Goal: Transaction & Acquisition: Purchase product/service

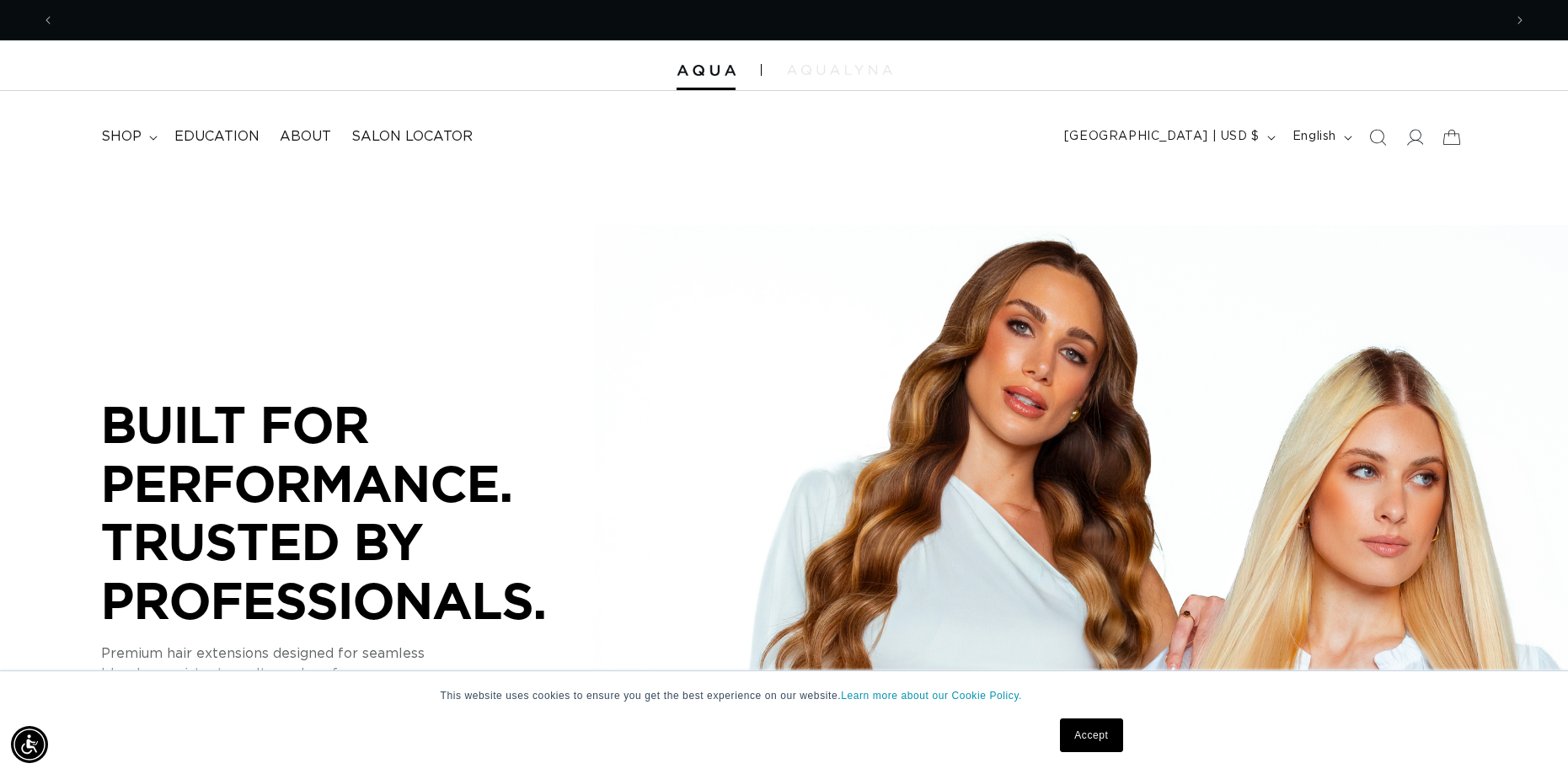
click at [853, 73] on img at bounding box center [840, 70] width 105 height 10
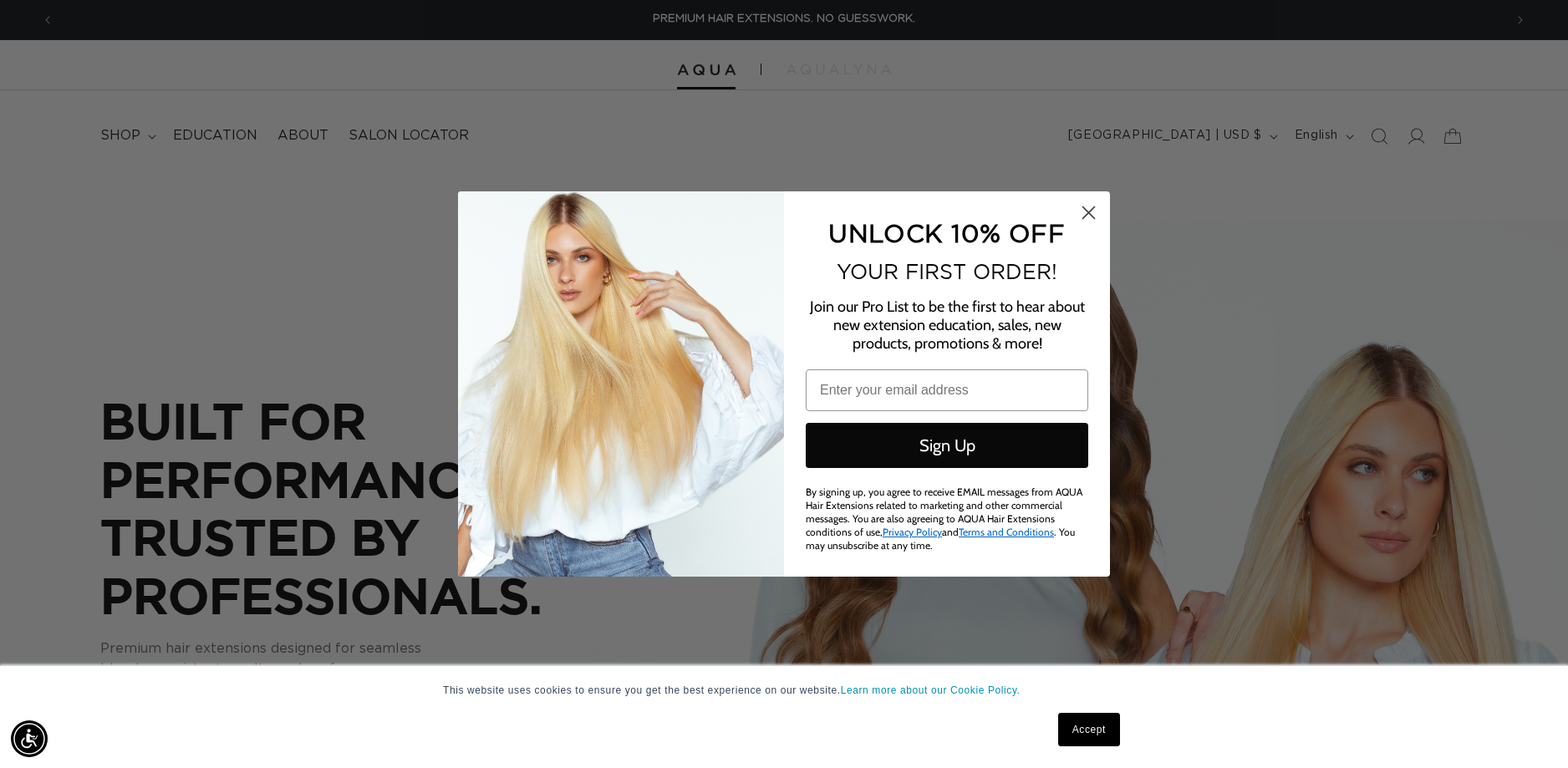
click at [1094, 209] on icon "Close dialog" at bounding box center [1089, 213] width 12 height 12
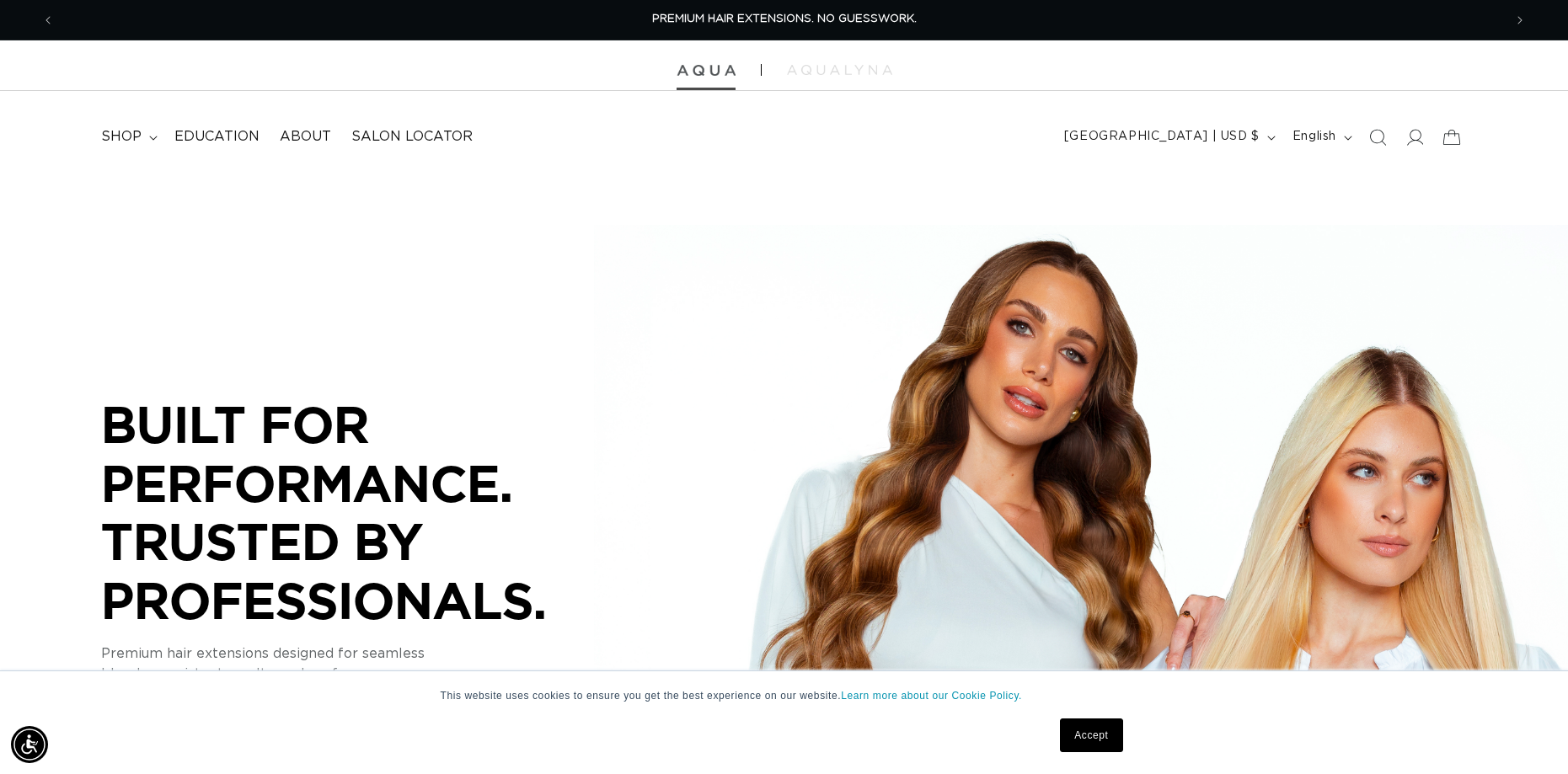
click at [715, 75] on img at bounding box center [706, 71] width 59 height 12
click at [1416, 141] on icon at bounding box center [1416, 137] width 18 height 17
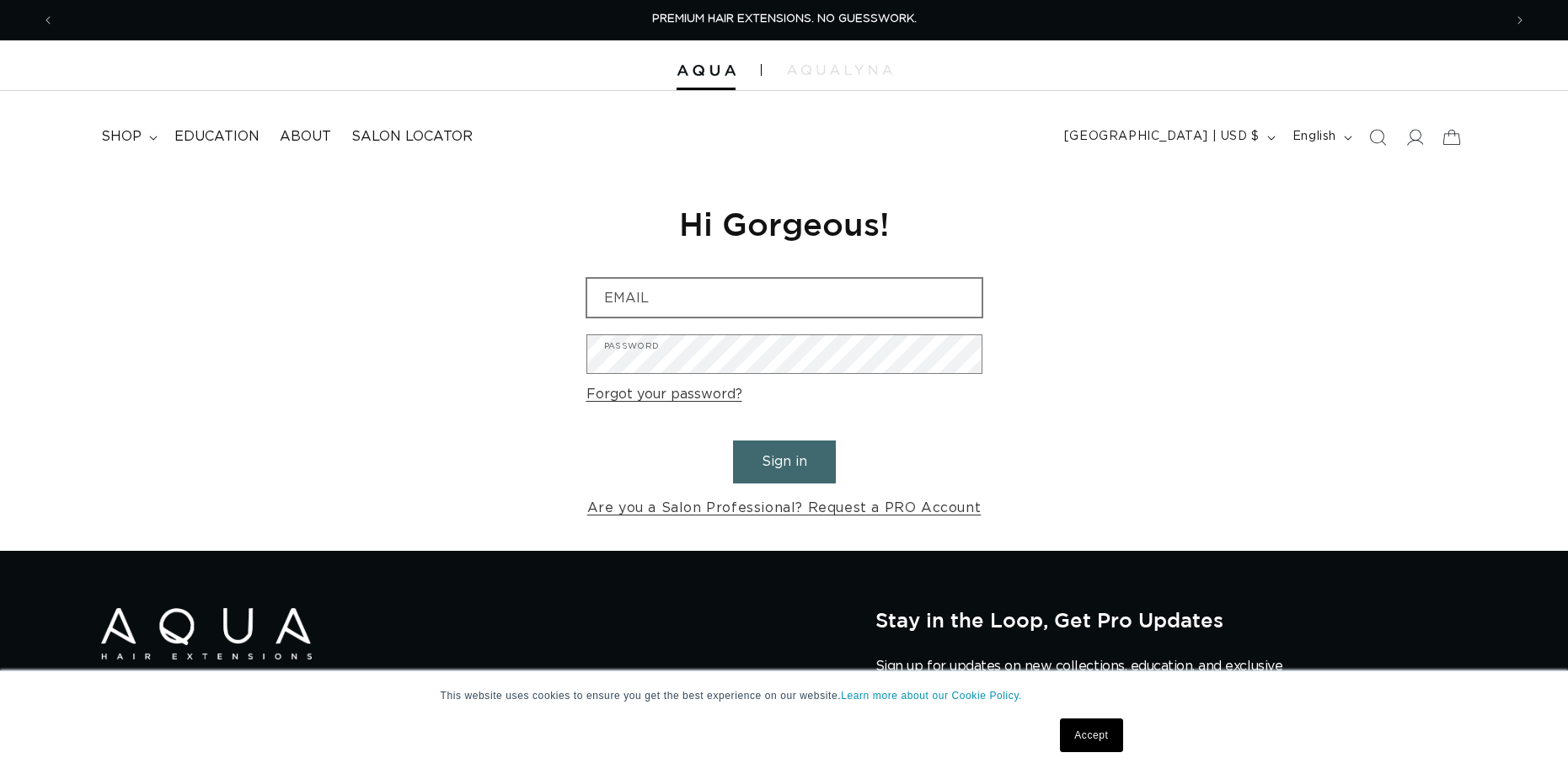
click at [778, 293] on input "Email" at bounding box center [784, 298] width 394 height 38
type input "lorenzo@fortlauderdalehair.com"
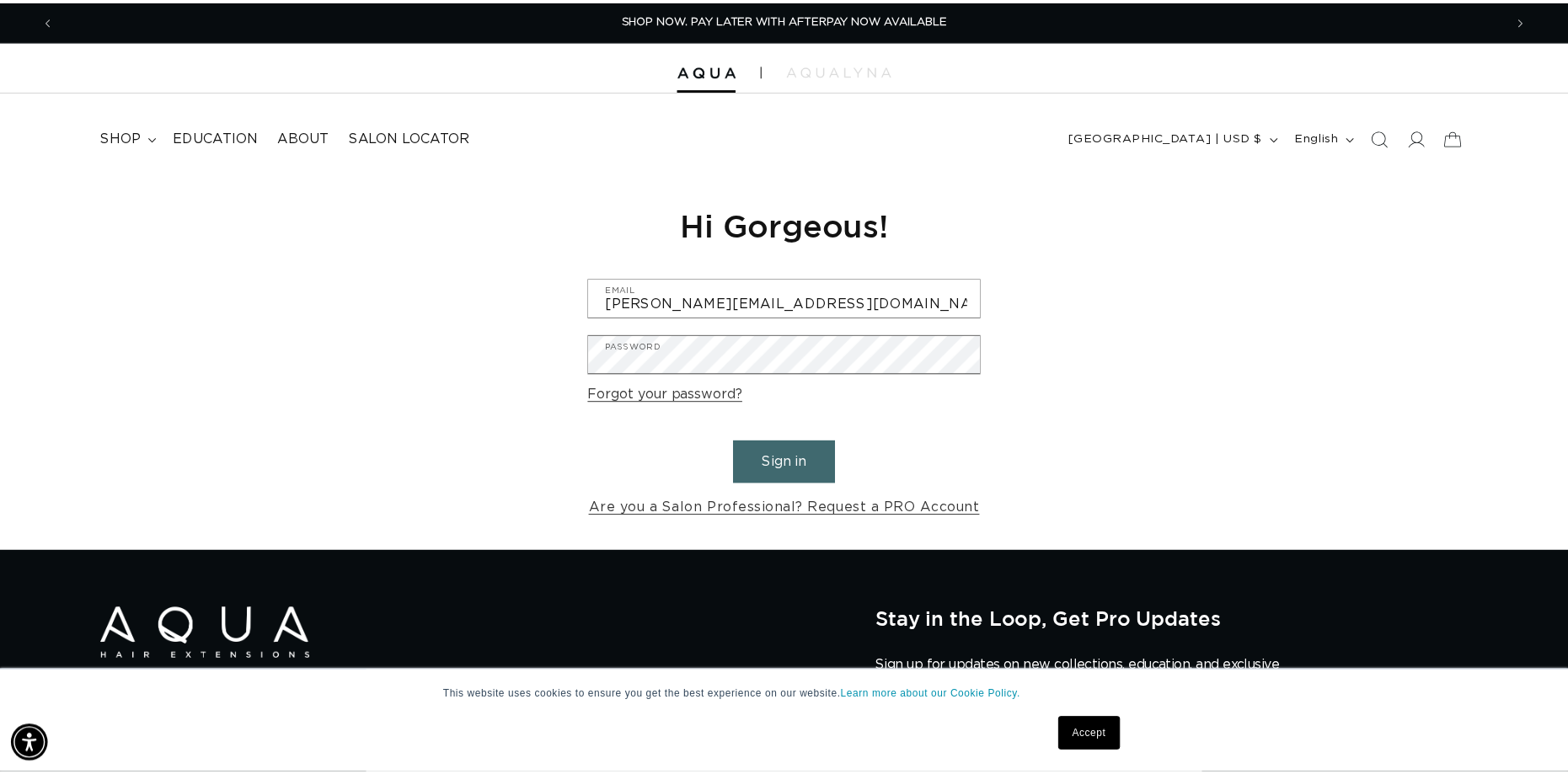
scroll to position [0, 1448]
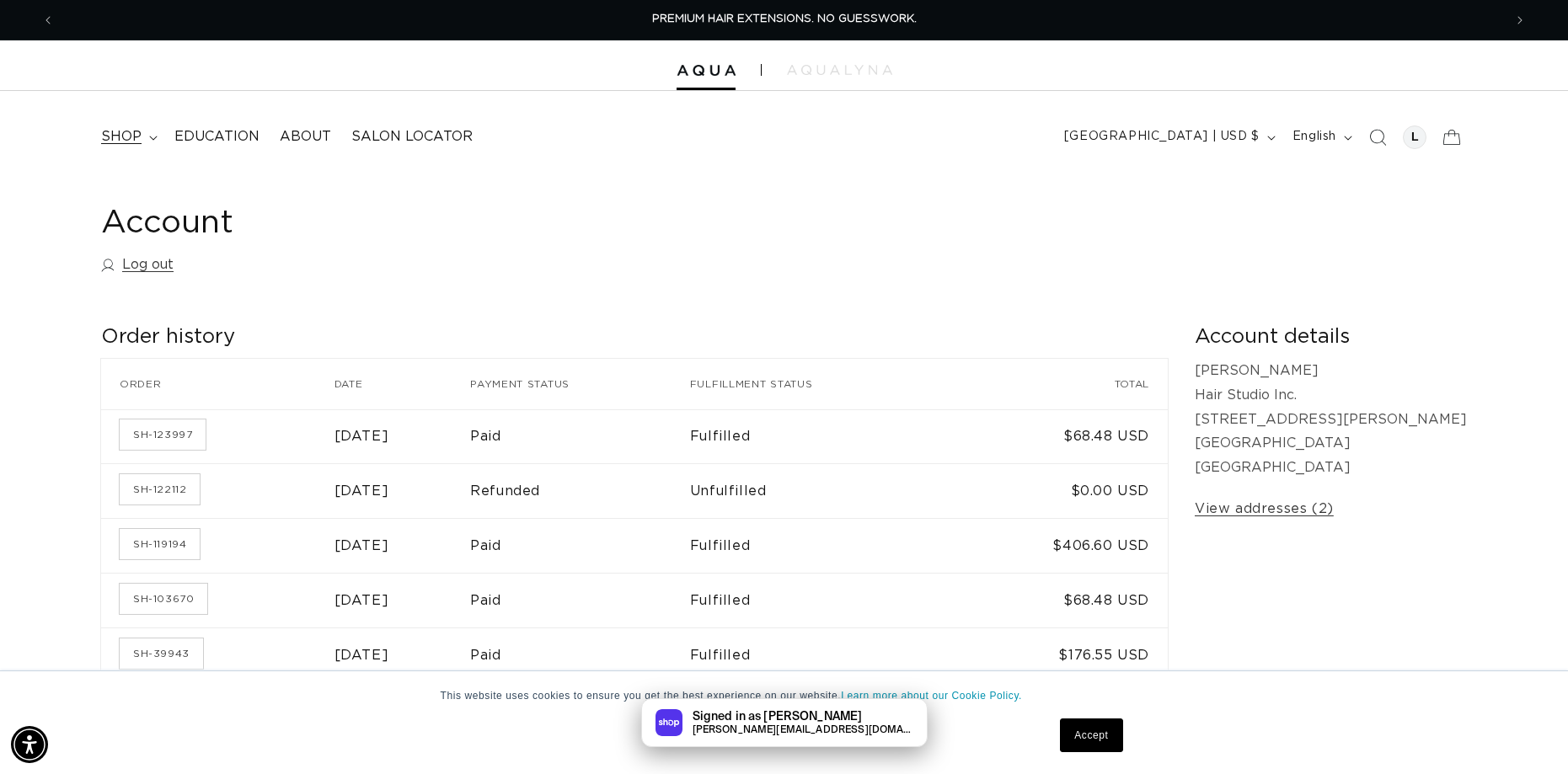
click at [125, 133] on span "shop" at bounding box center [121, 136] width 41 height 18
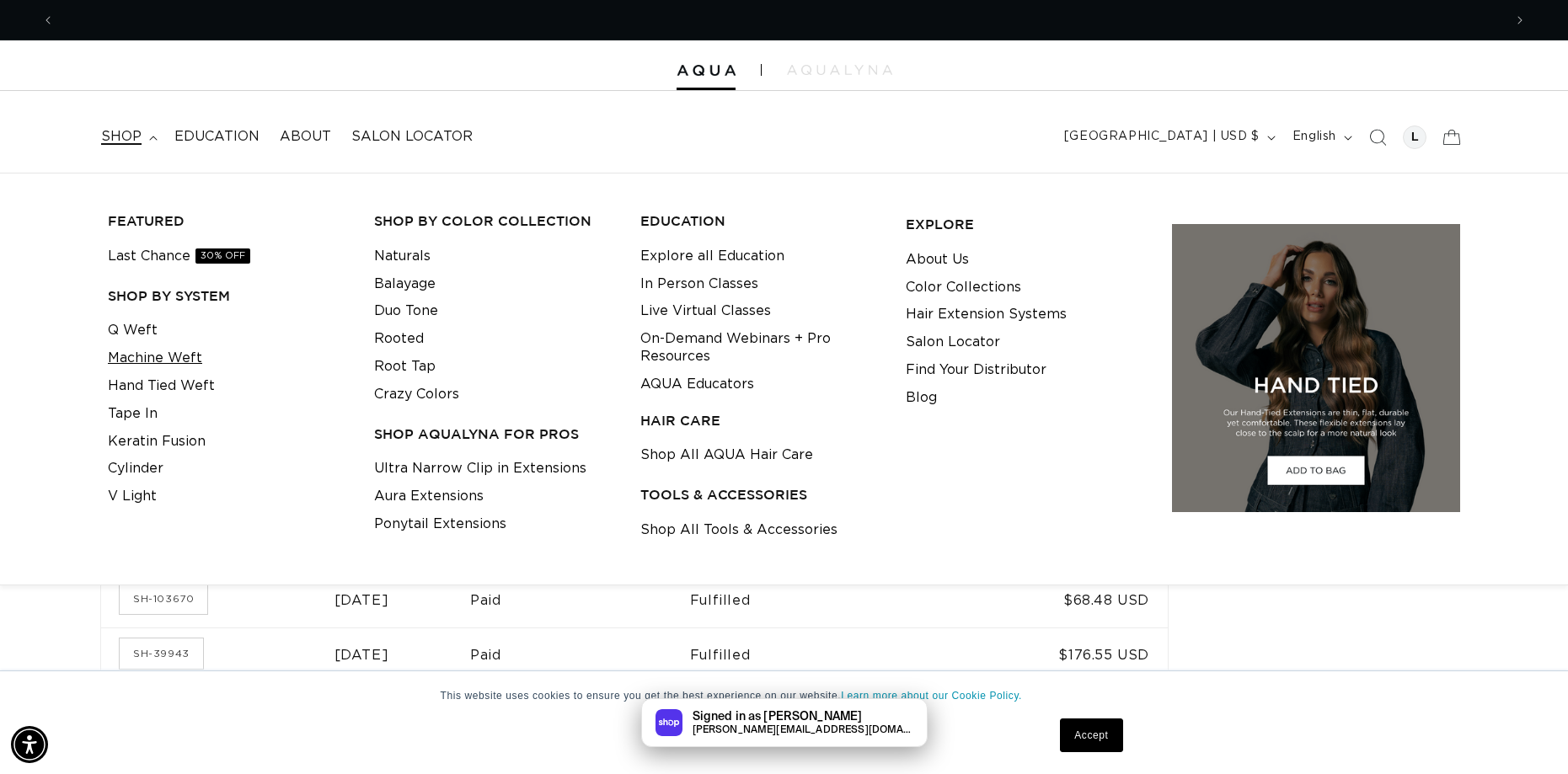
scroll to position [0, 1448]
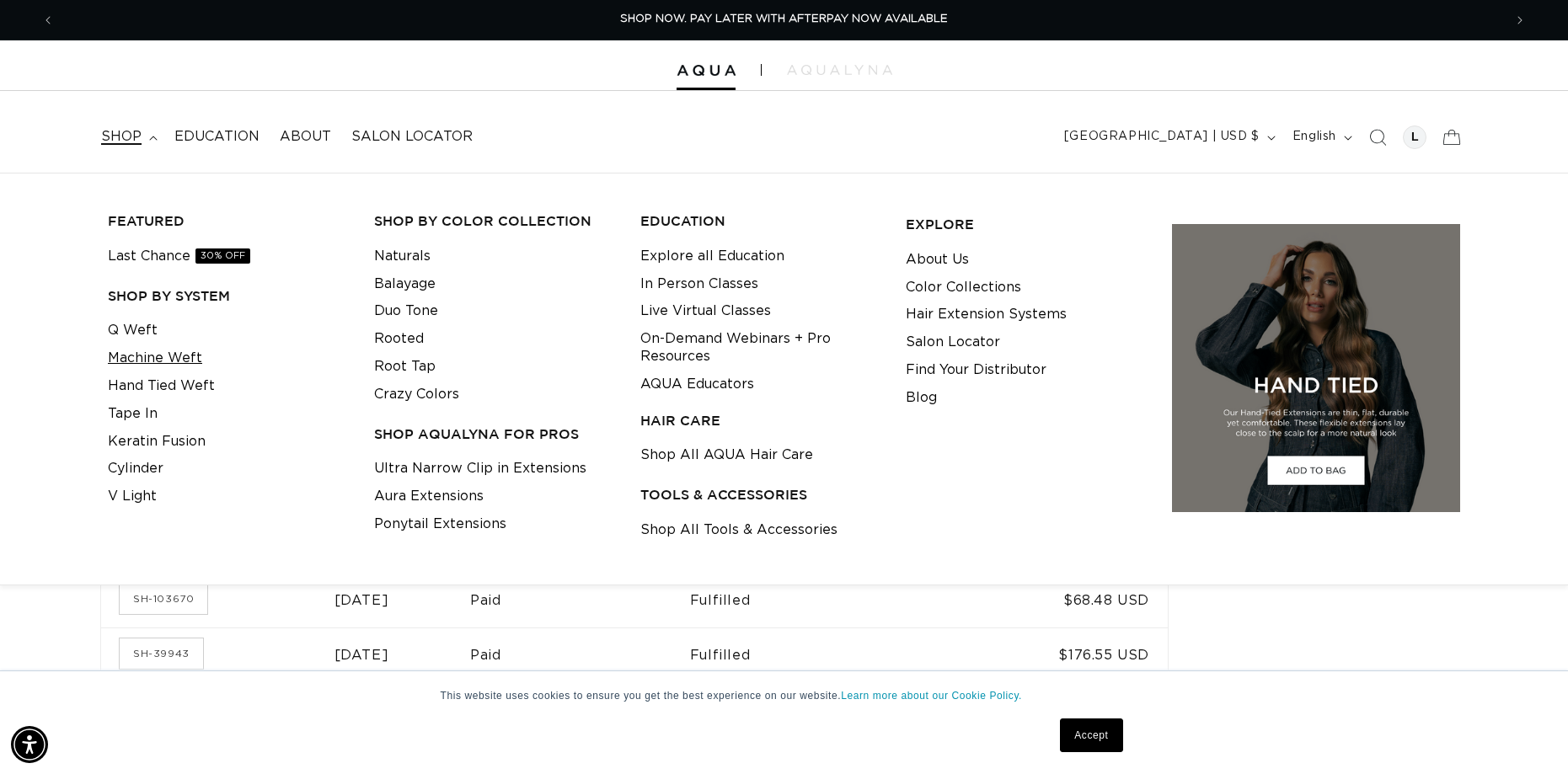
click at [182, 362] on link "Machine Weft" at bounding box center [154, 358] width 94 height 28
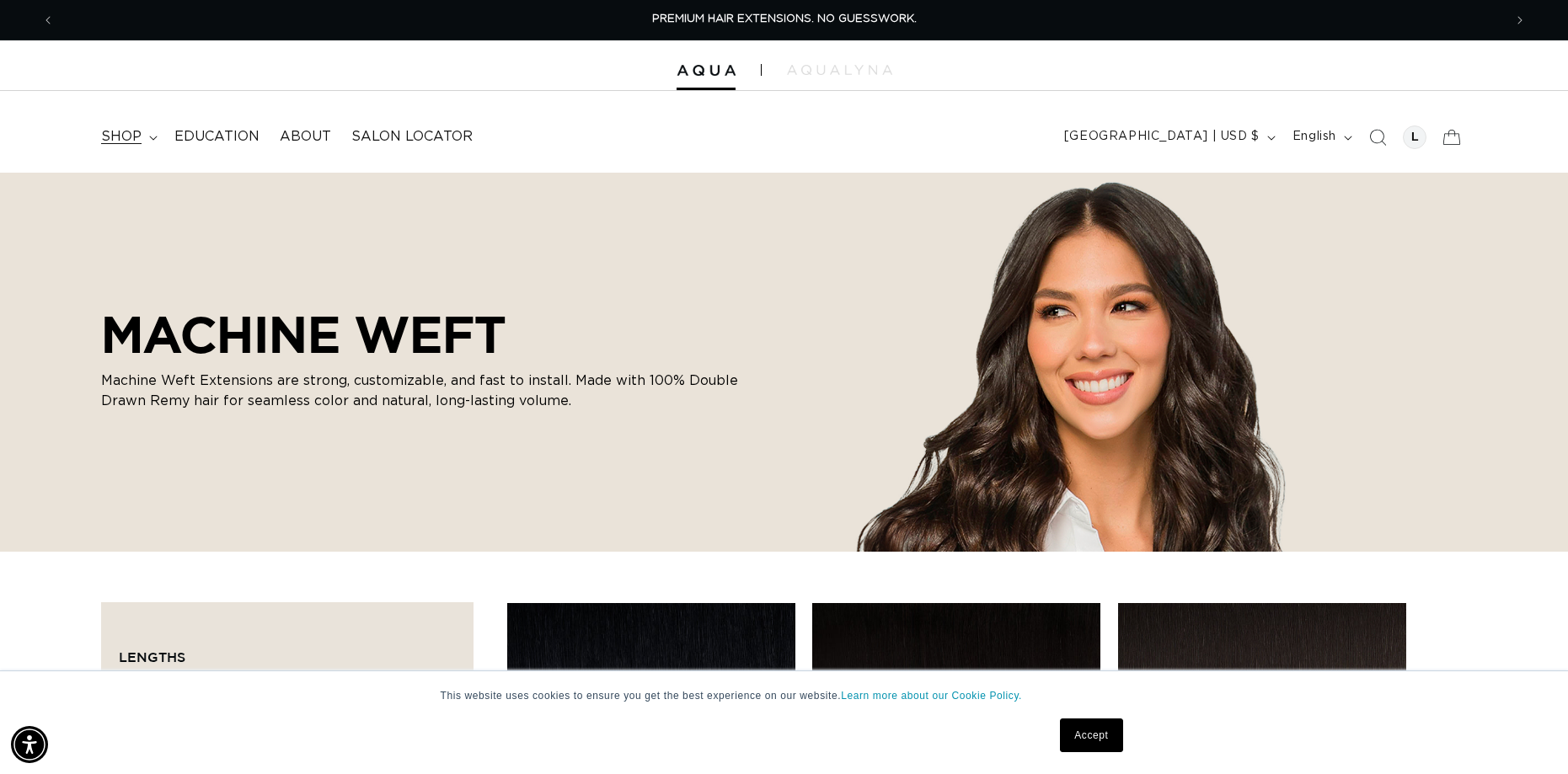
click at [122, 138] on span "shop" at bounding box center [121, 136] width 41 height 18
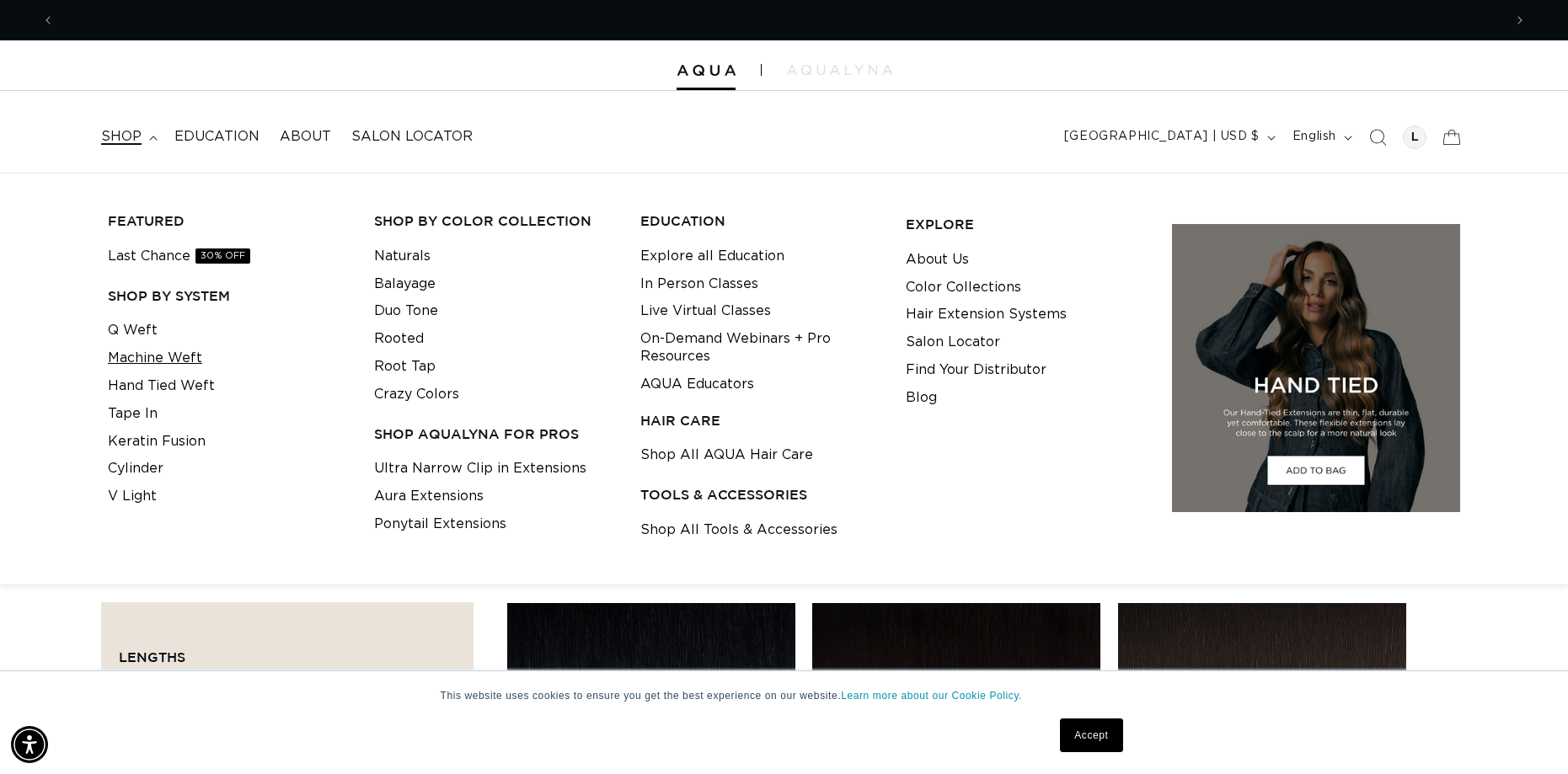
scroll to position [0, 1448]
click at [138, 464] on link "Cylinder" at bounding box center [135, 469] width 55 height 28
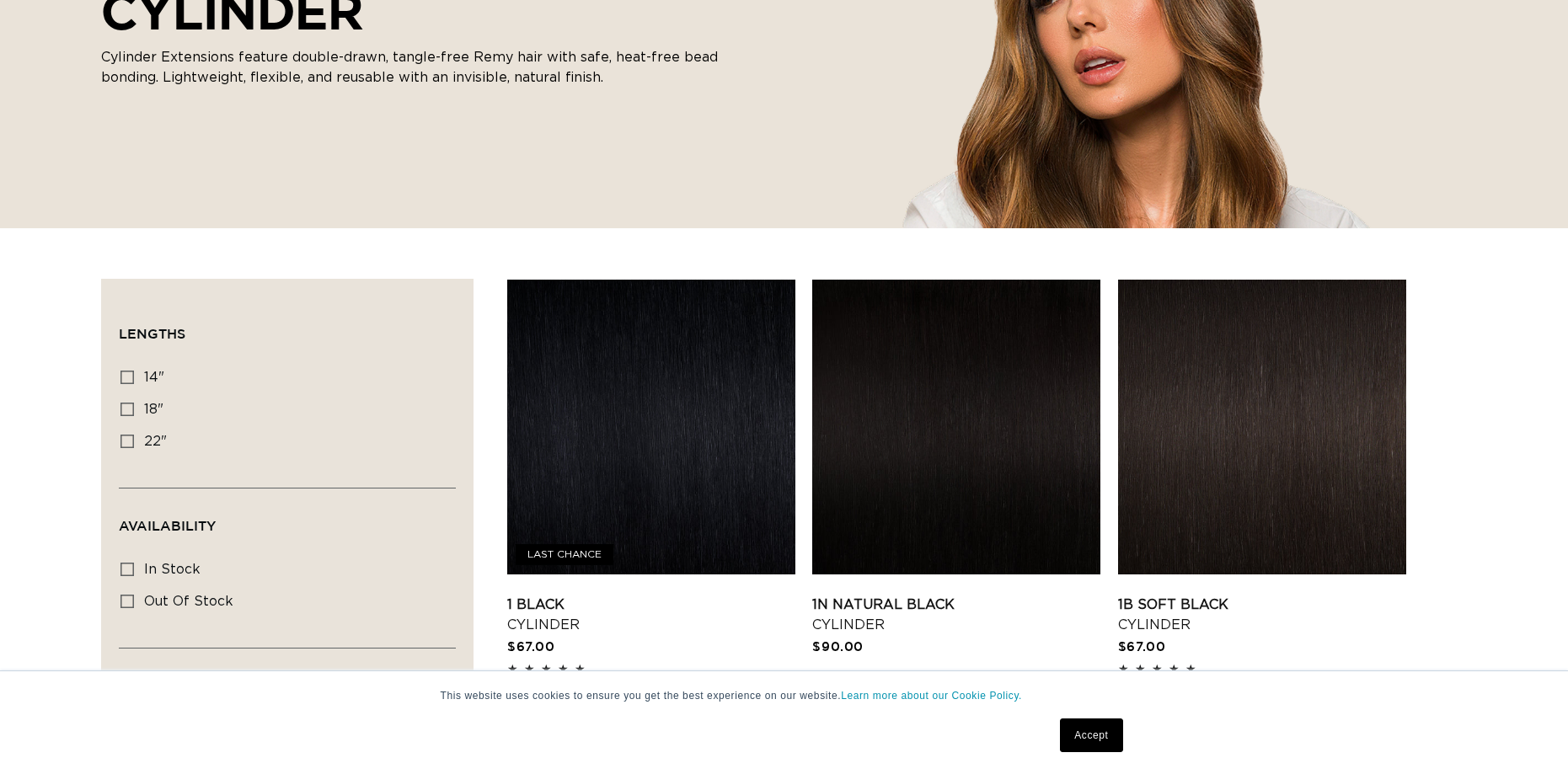
scroll to position [337, 0]
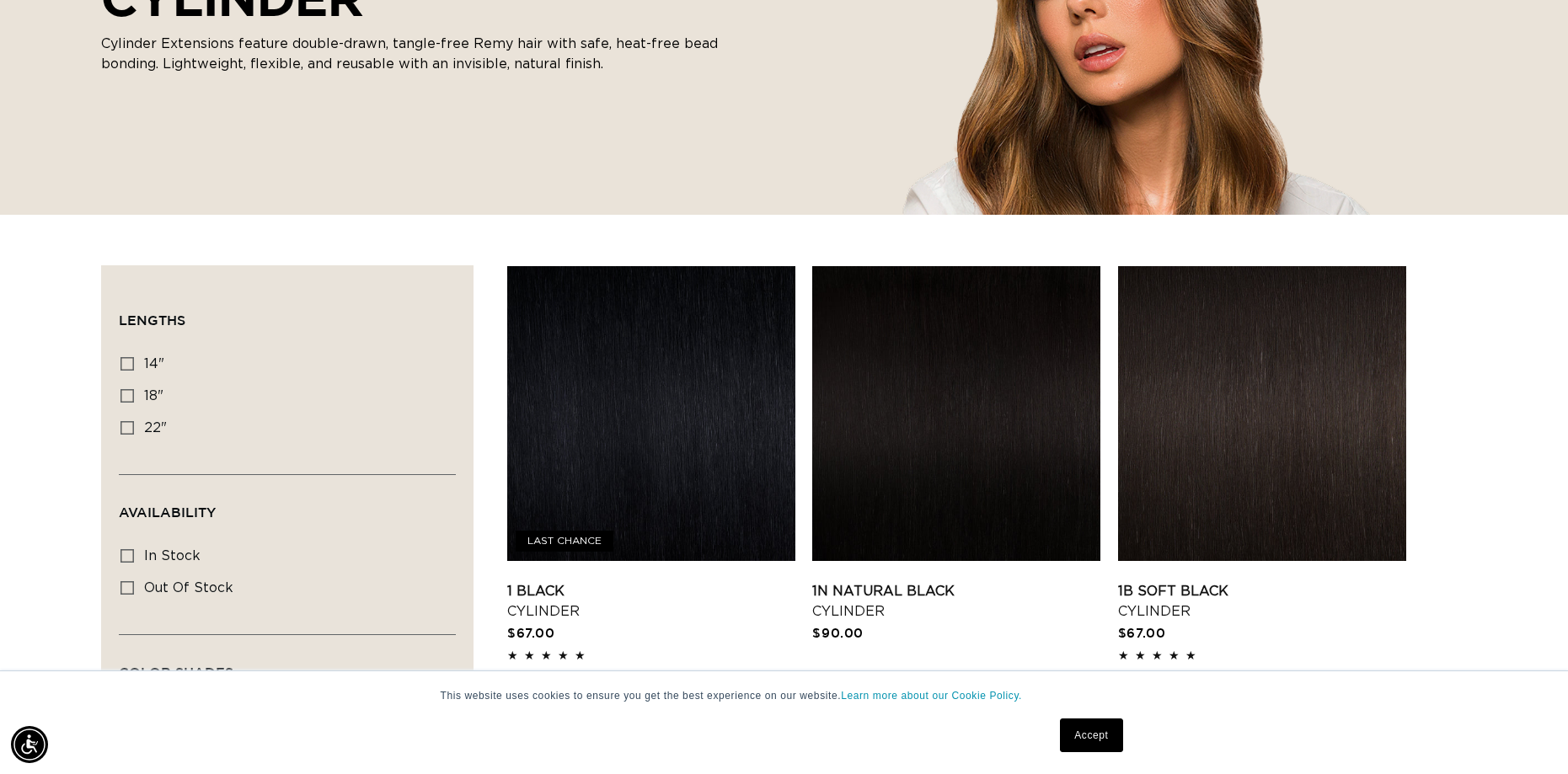
click at [703, 582] on link "1 Black Cylinder" at bounding box center [652, 601] width 288 height 41
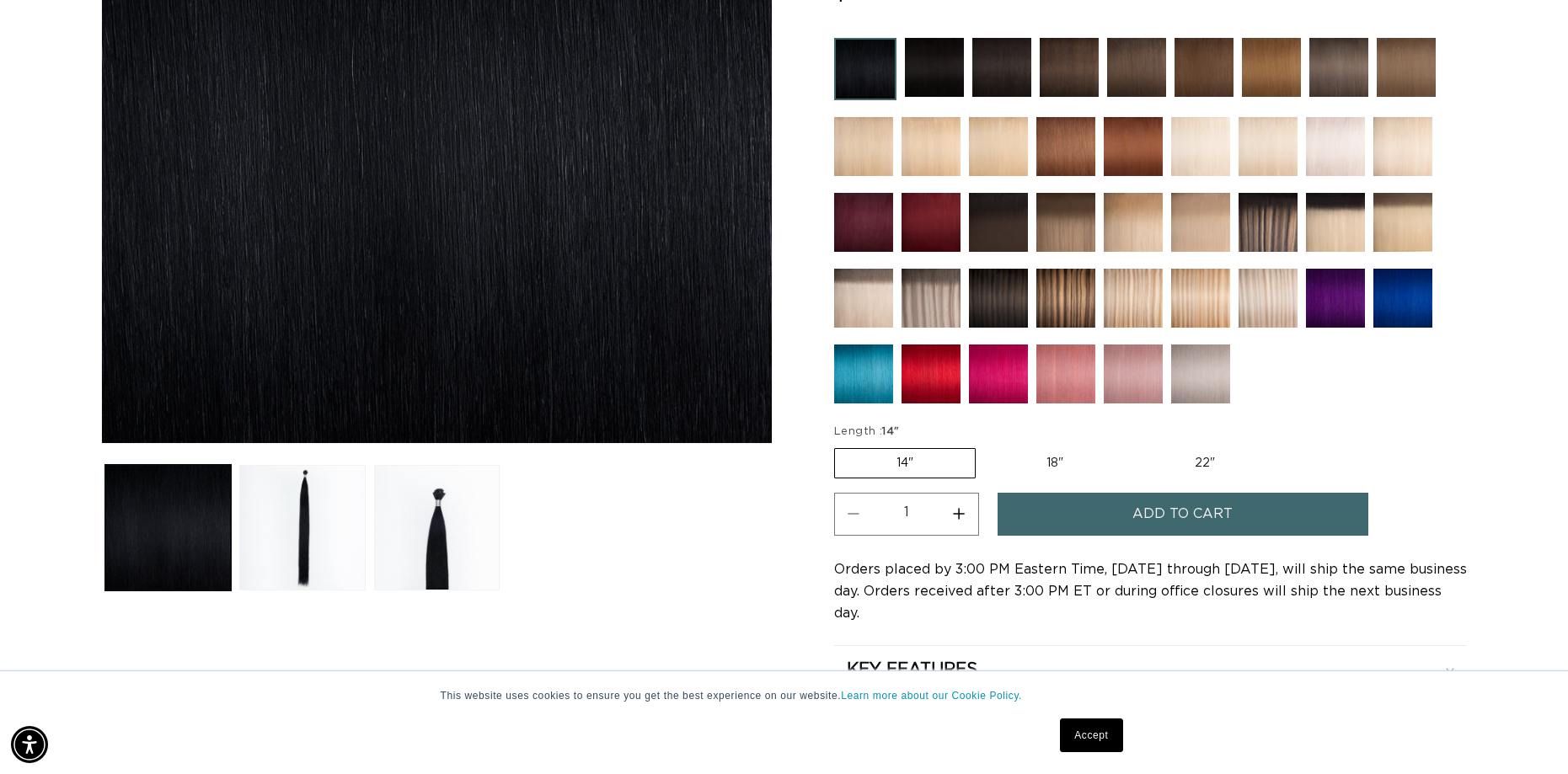
scroll to position [0, 1448]
click at [1206, 460] on label "22" Variant sold out or unavailable" at bounding box center [1205, 463] width 143 height 28
click at [1134, 445] on input "22" Variant sold out or unavailable" at bounding box center [1133, 445] width 1 height 1
radio input "true"
click at [957, 509] on button "Increase quantity for 1 Black - Cylinder" at bounding box center [960, 514] width 38 height 43
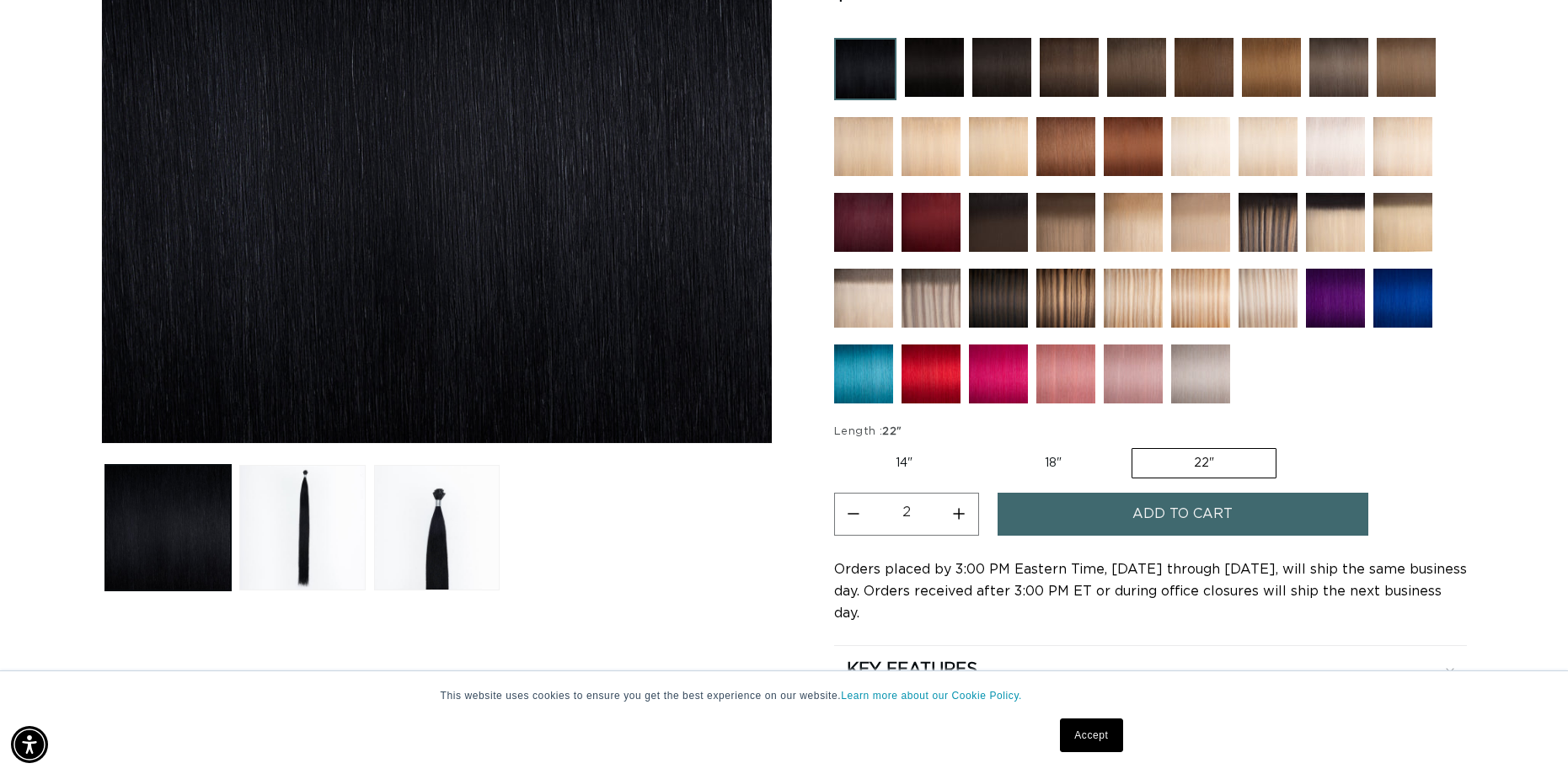
click at [957, 509] on button "Increase quantity for 1 Black - Cylinder" at bounding box center [960, 514] width 38 height 43
type input "5"
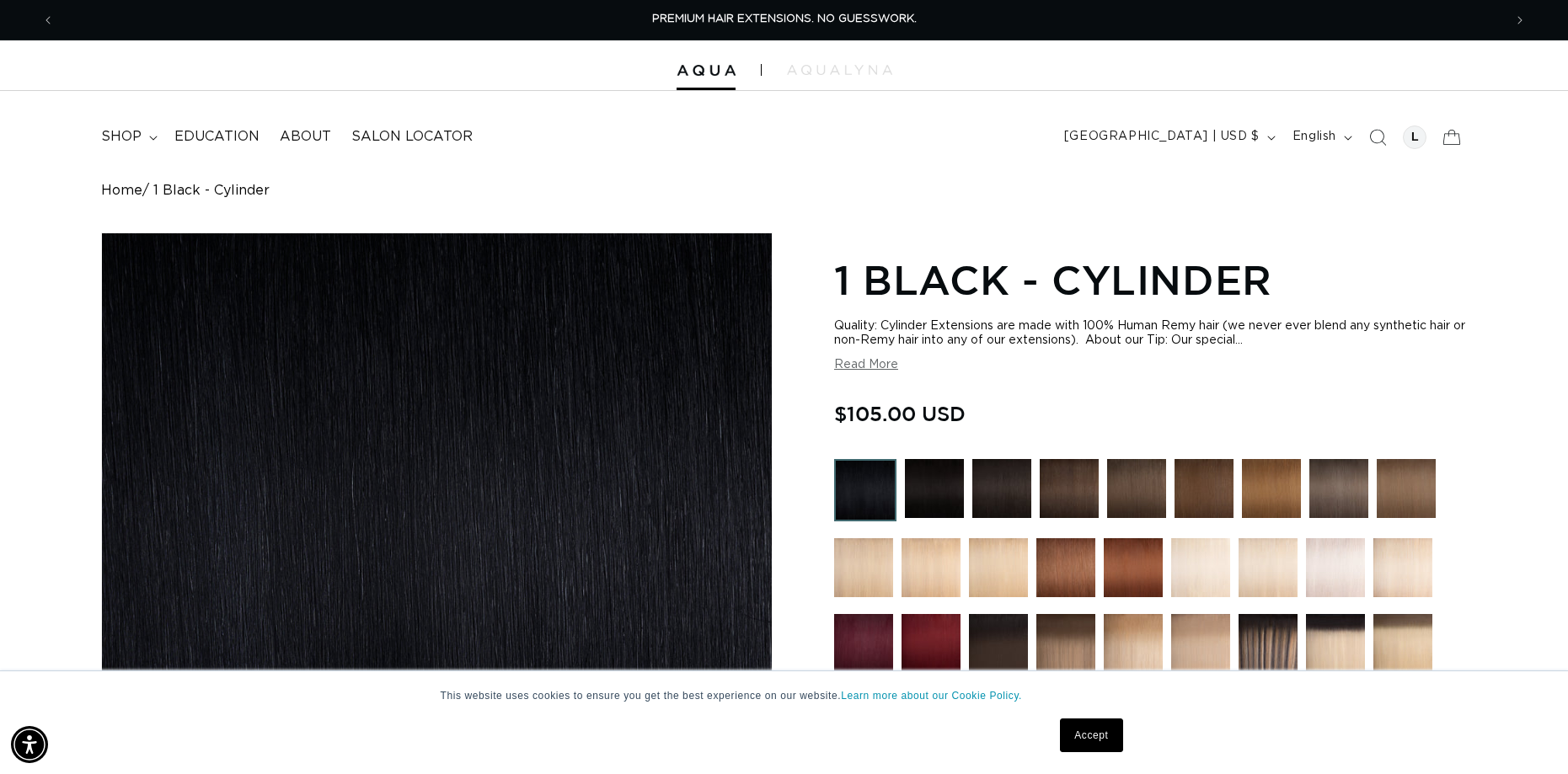
click at [863, 481] on img at bounding box center [866, 490] width 62 height 62
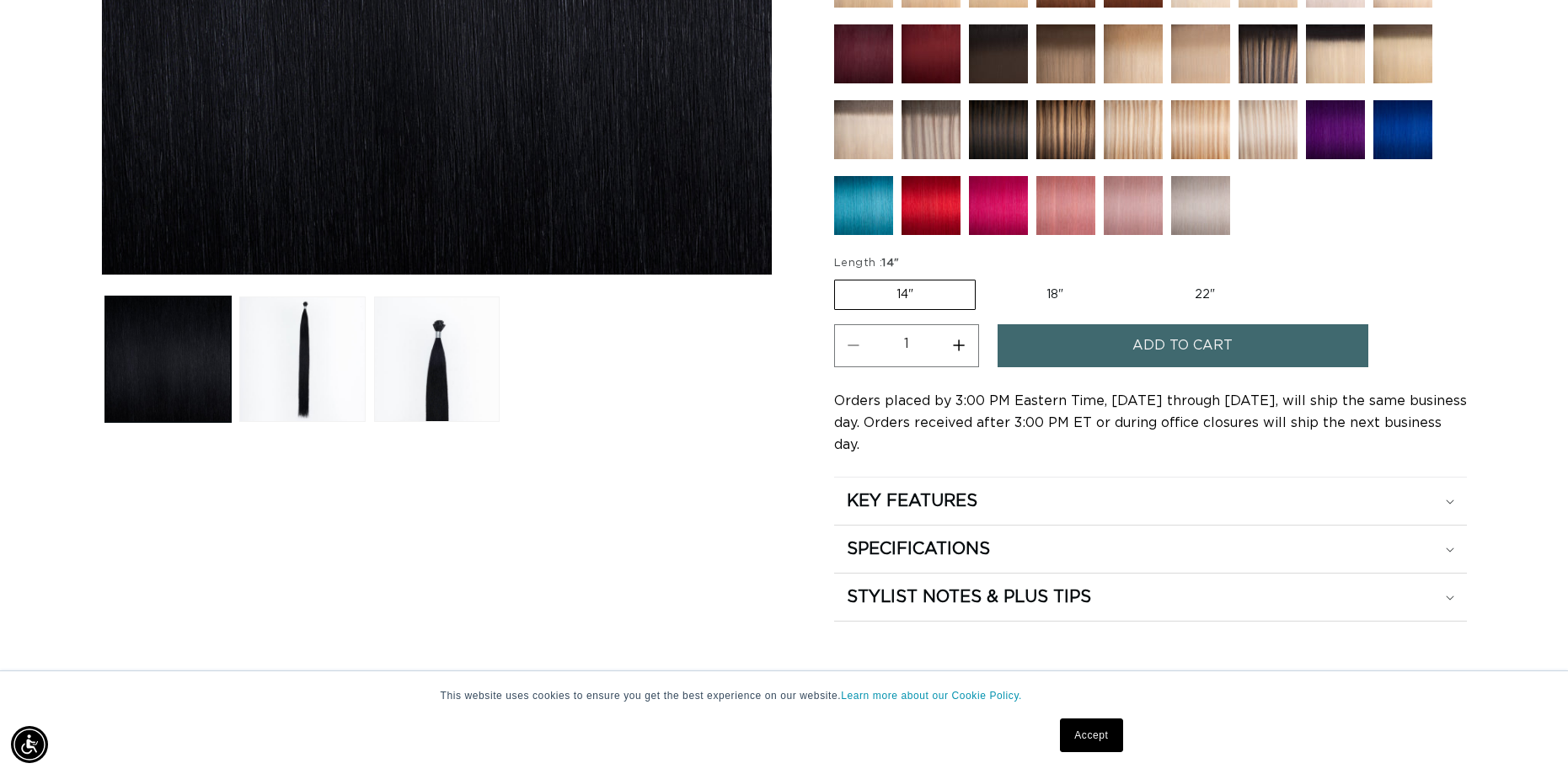
click at [1211, 286] on label "22" Variant sold out or unavailable" at bounding box center [1205, 294] width 143 height 28
click at [1134, 277] on input "22" Variant sold out or unavailable" at bounding box center [1133, 276] width 1 height 1
radio input "true"
click at [960, 343] on button "Increase quantity for 1 Black - Cylinder" at bounding box center [960, 346] width 38 height 43
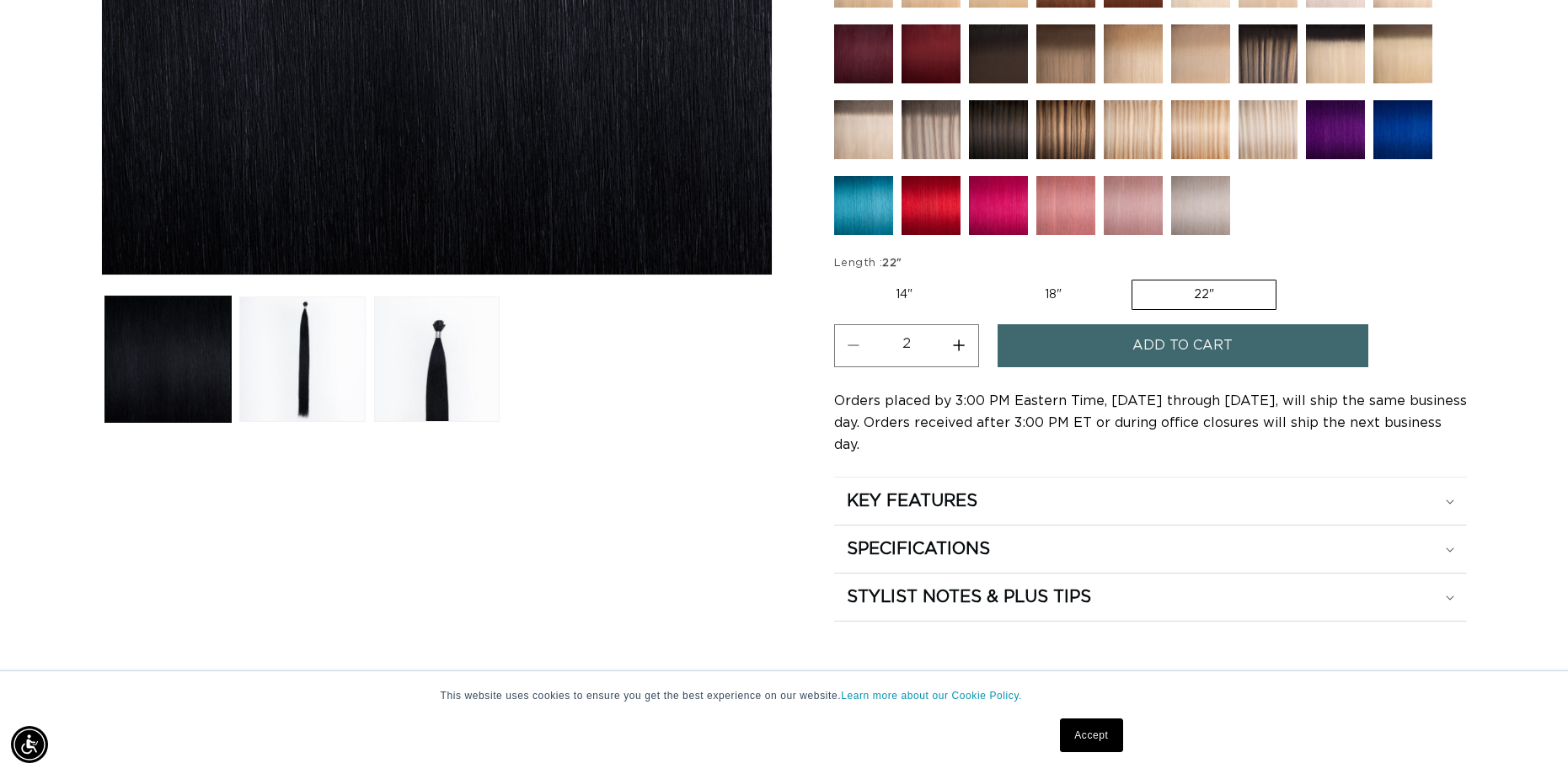
click at [960, 343] on button "Increase quantity for 1 Black - Cylinder" at bounding box center [960, 346] width 38 height 43
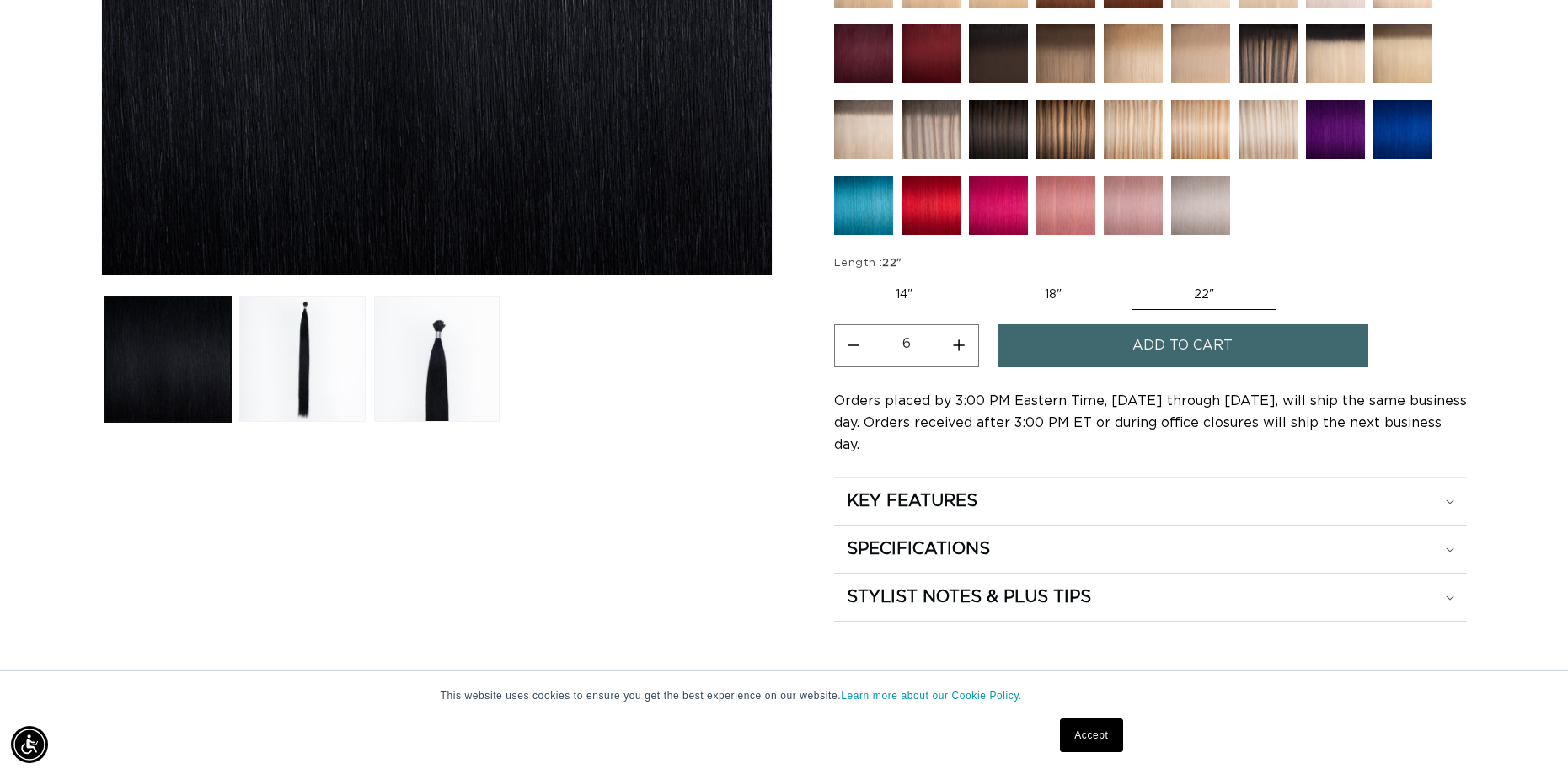
click at [853, 346] on button "Decrease quantity for 1 Black - Cylinder" at bounding box center [854, 346] width 38 height 43
type input "5"
